Goal: Register for event/course

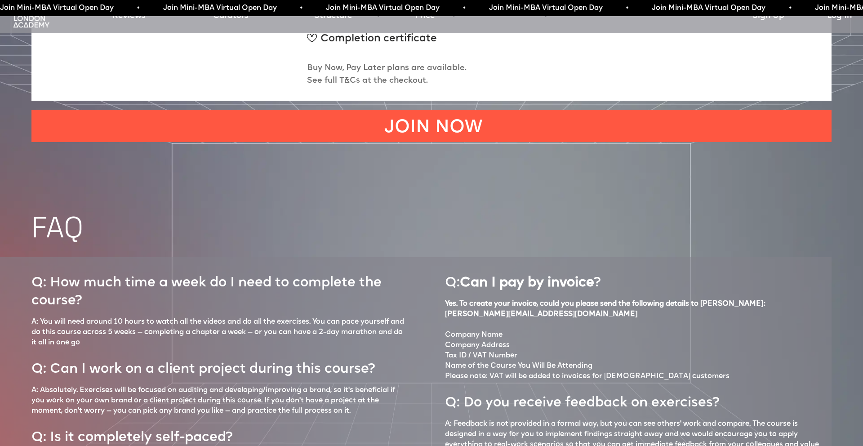
scroll to position [3667, 0]
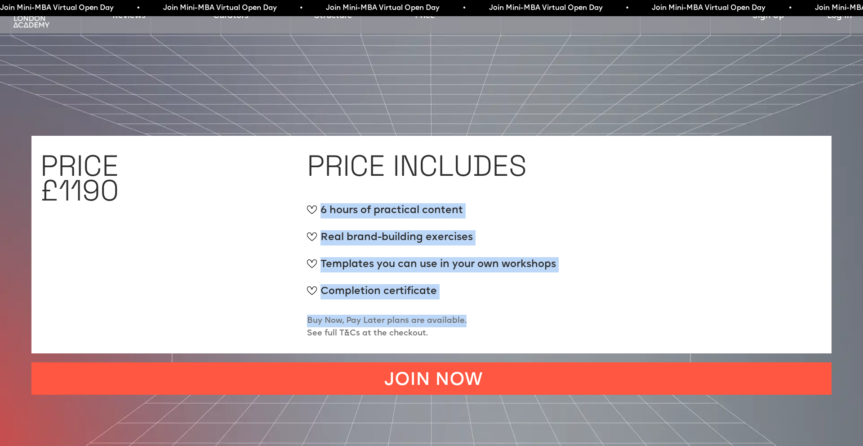
drag, startPoint x: 433, startPoint y: 150, endPoint x: 464, endPoint y: 273, distance: 126.4
click at [464, 273] on div "PRICE INCLUDES 6 hours of practical content Real brand-building exercises Templ…" at bounding box center [565, 245] width 516 height 200
click at [464, 315] on p "Buy Now, Pay Later plans are available. See full T&Cs at the checkout." at bounding box center [387, 327] width 160 height 25
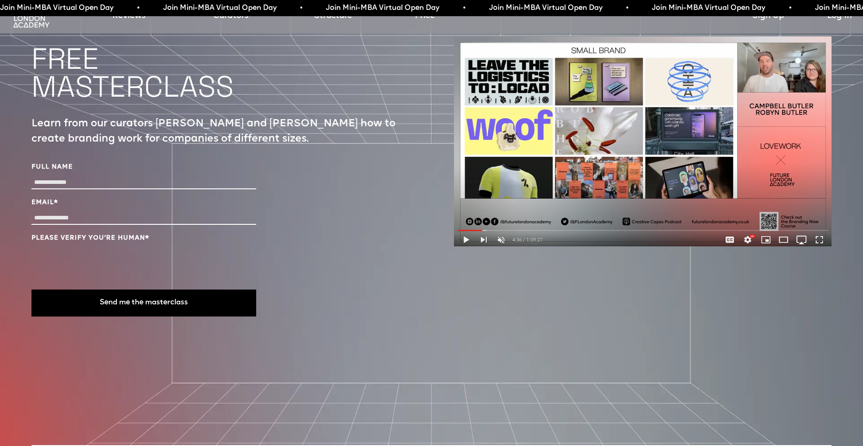
scroll to position [3642, 0]
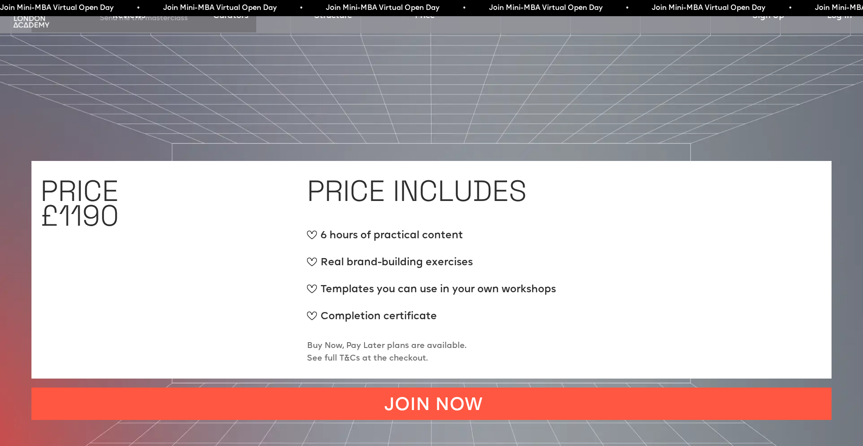
click at [406, 340] on p "Buy Now, Pay Later plans are available. See full T&Cs at the checkout." at bounding box center [387, 352] width 160 height 25
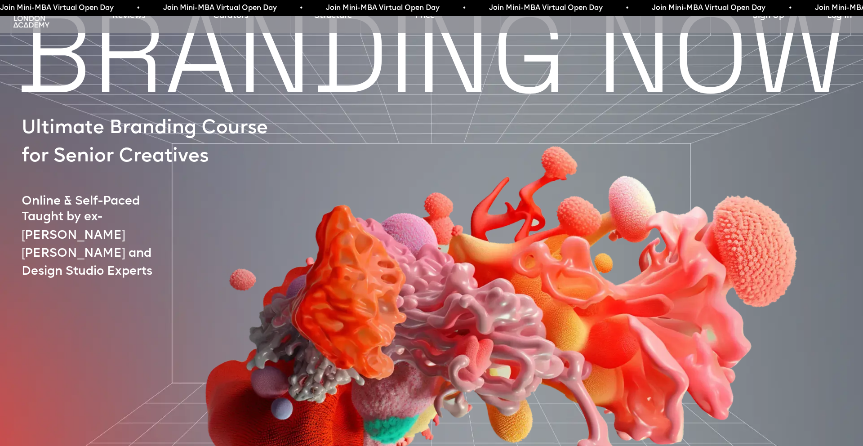
scroll to position [0, 0]
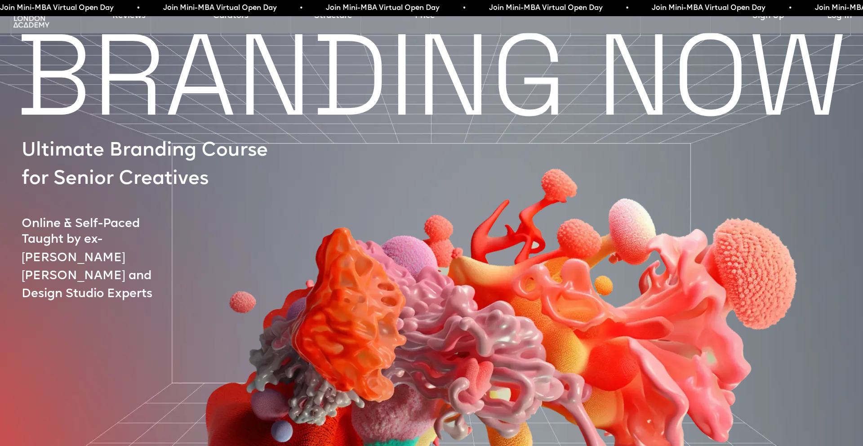
click at [25, 20] on img at bounding box center [31, 19] width 40 height 20
click at [331, 19] on link "Structure" at bounding box center [333, 16] width 38 height 13
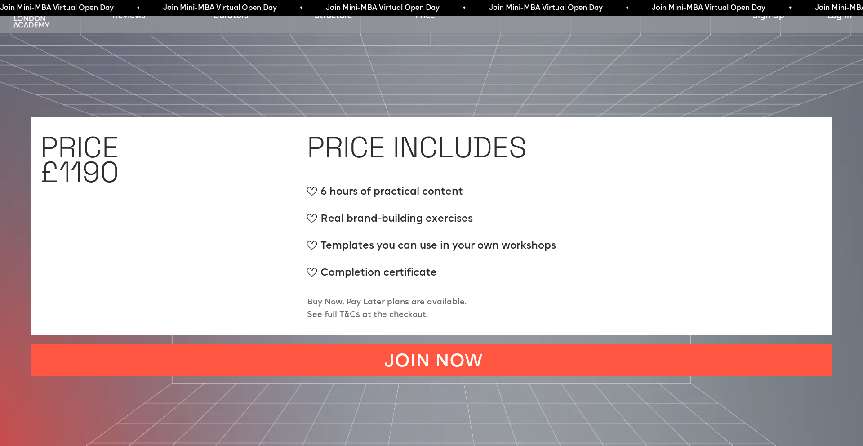
scroll to position [3724, 0]
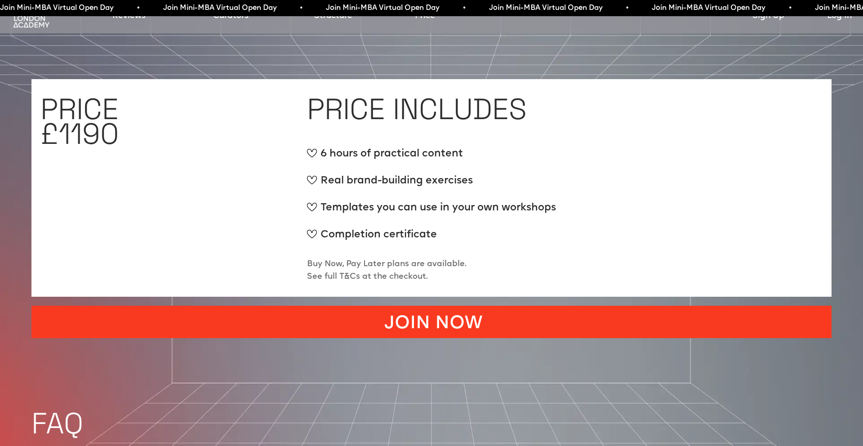
click at [430, 306] on link "JOIN NOW" at bounding box center [431, 322] width 800 height 32
